Goal: Task Accomplishment & Management: Manage account settings

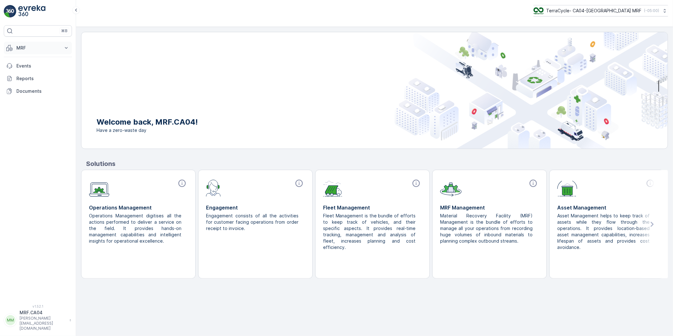
click at [23, 48] on p "MRF" at bounding box center [37, 48] width 43 height 6
click at [23, 76] on p "Pallet" at bounding box center [22, 76] width 12 height 6
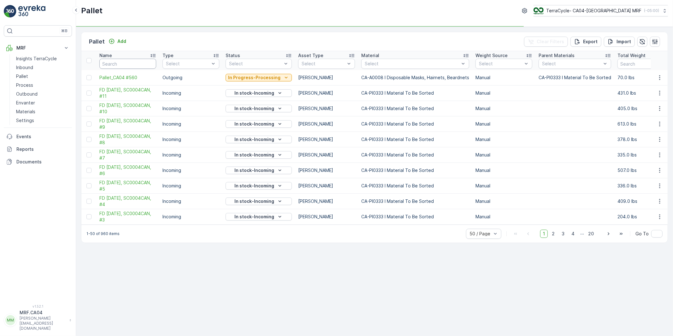
click at [122, 63] on input "text" at bounding box center [127, 64] width 57 height 10
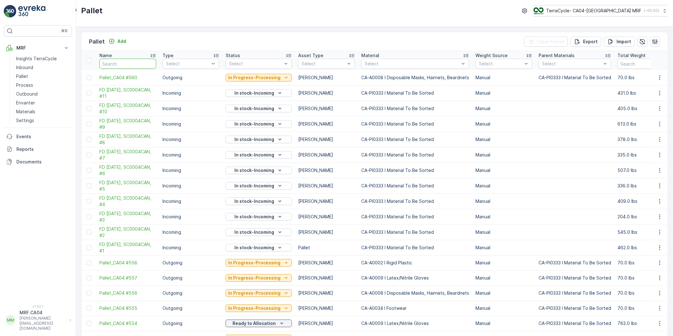
click at [122, 63] on input "text" at bounding box center [127, 64] width 57 height 10
type input "5421"
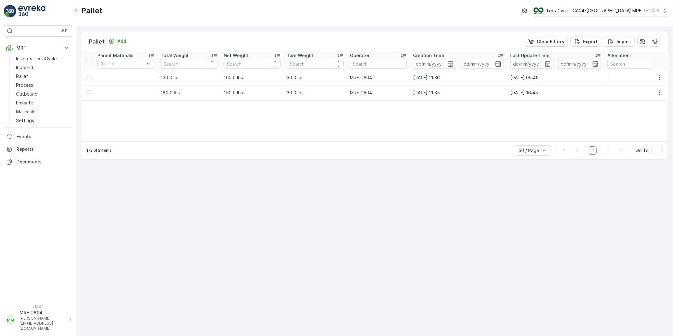
scroll to position [0, 633]
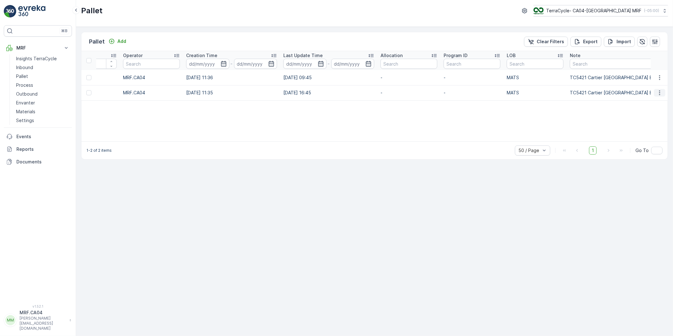
click at [658, 92] on icon "button" at bounding box center [660, 93] width 6 height 6
click at [645, 109] on span "Edit Pallet" at bounding box center [644, 111] width 21 height 6
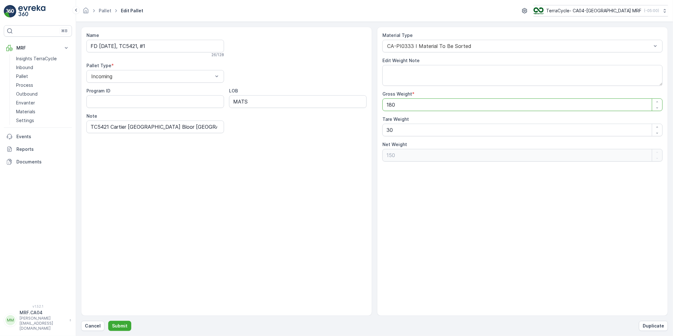
drag, startPoint x: 399, startPoint y: 104, endPoint x: 362, endPoint y: 105, distance: 36.9
click at [362, 105] on div "Name FD [DATE], TC5421, #1 26 / 128 Pallet Type * Incoming Program ID LOB MATS …" at bounding box center [374, 171] width 587 height 289
type Weight "1"
type Weight "-29"
type Weight "18"
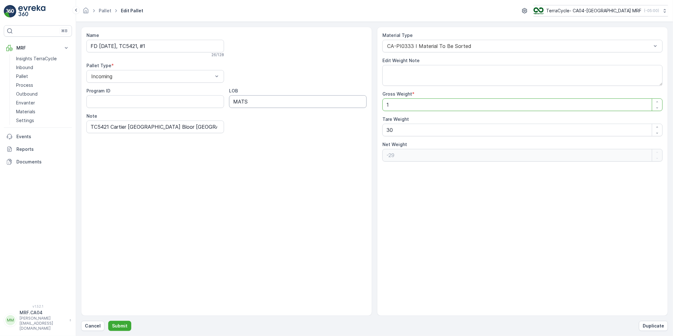
type Weight "-12"
type Weight "181"
type Weight "151"
type Weight "181"
click at [119, 324] on p "Submit" at bounding box center [119, 326] width 15 height 6
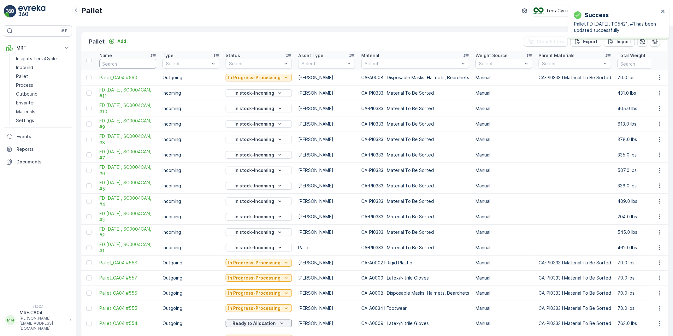
click at [121, 63] on input "text" at bounding box center [127, 64] width 57 height 10
type input "TC"
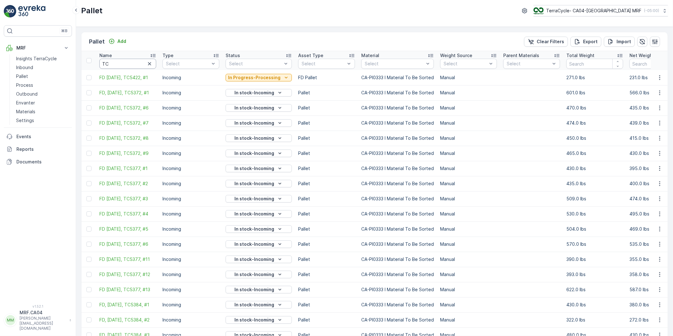
click at [121, 66] on input "TC" at bounding box center [127, 64] width 57 height 10
type input "TC5421"
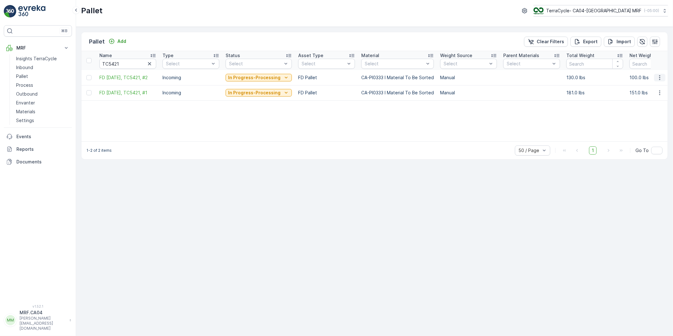
click at [659, 77] on icon "button" at bounding box center [660, 77] width 6 height 6
click at [646, 96] on span "Edit Pallet" at bounding box center [644, 96] width 21 height 6
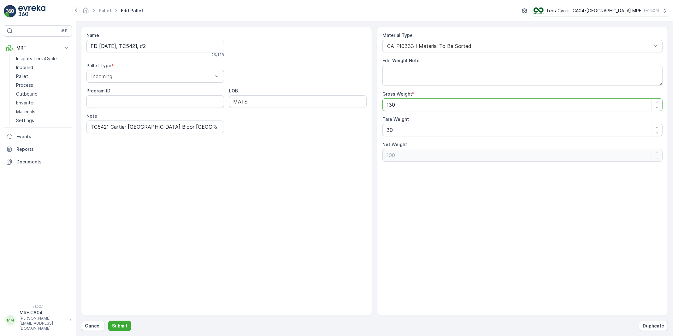
click at [398, 108] on Weight "130" at bounding box center [522, 104] width 280 height 13
type Weight "13"
type Weight "-17"
type Weight "131"
type Weight "101"
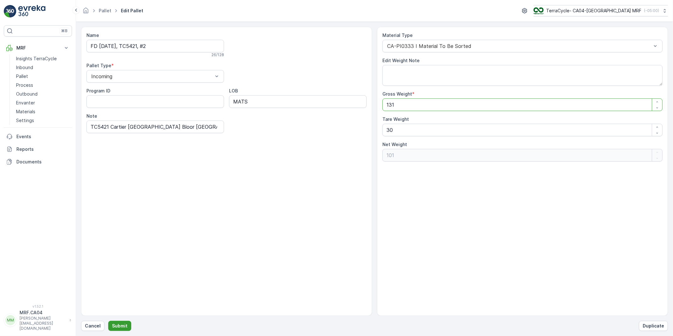
type Weight "131"
click at [125, 322] on button "Submit" at bounding box center [119, 326] width 23 height 10
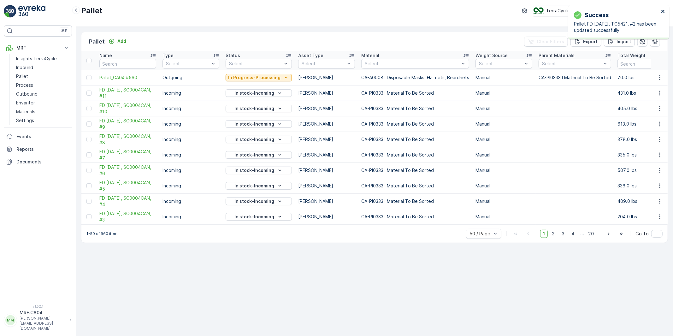
click at [663, 10] on icon "close" at bounding box center [663, 11] width 4 height 5
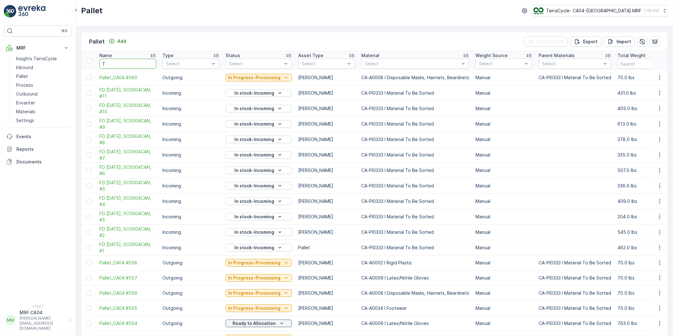
type input "TC"
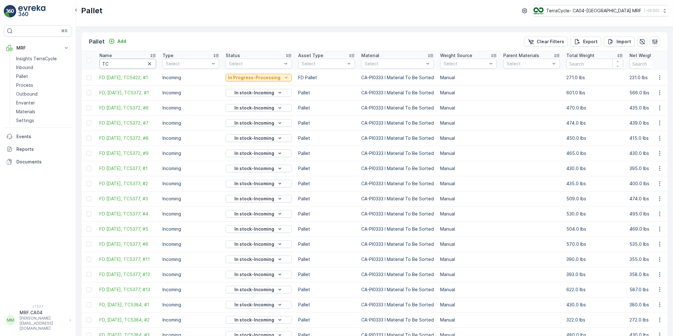
click at [118, 65] on input "TC" at bounding box center [127, 64] width 57 height 10
type input "TC5421"
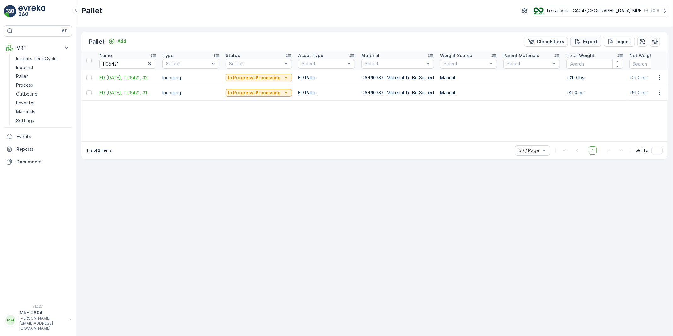
click at [588, 39] on p "Export" at bounding box center [590, 41] width 15 height 6
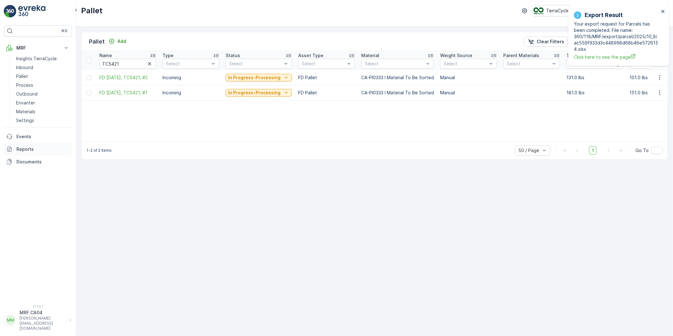
click at [21, 148] on p "Reports" at bounding box center [42, 149] width 53 height 6
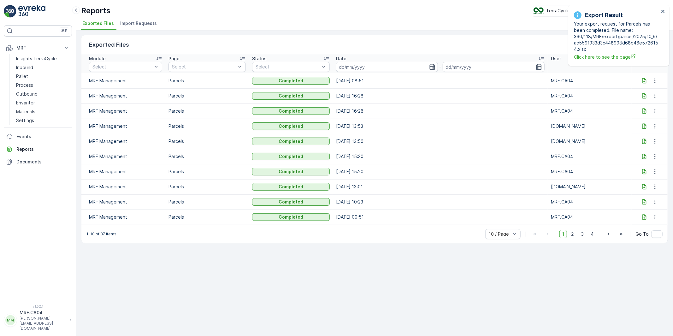
click at [644, 80] on icon at bounding box center [644, 80] width 4 height 5
